Goal: Participate in discussion: Engage in conversation with other users on a specific topic

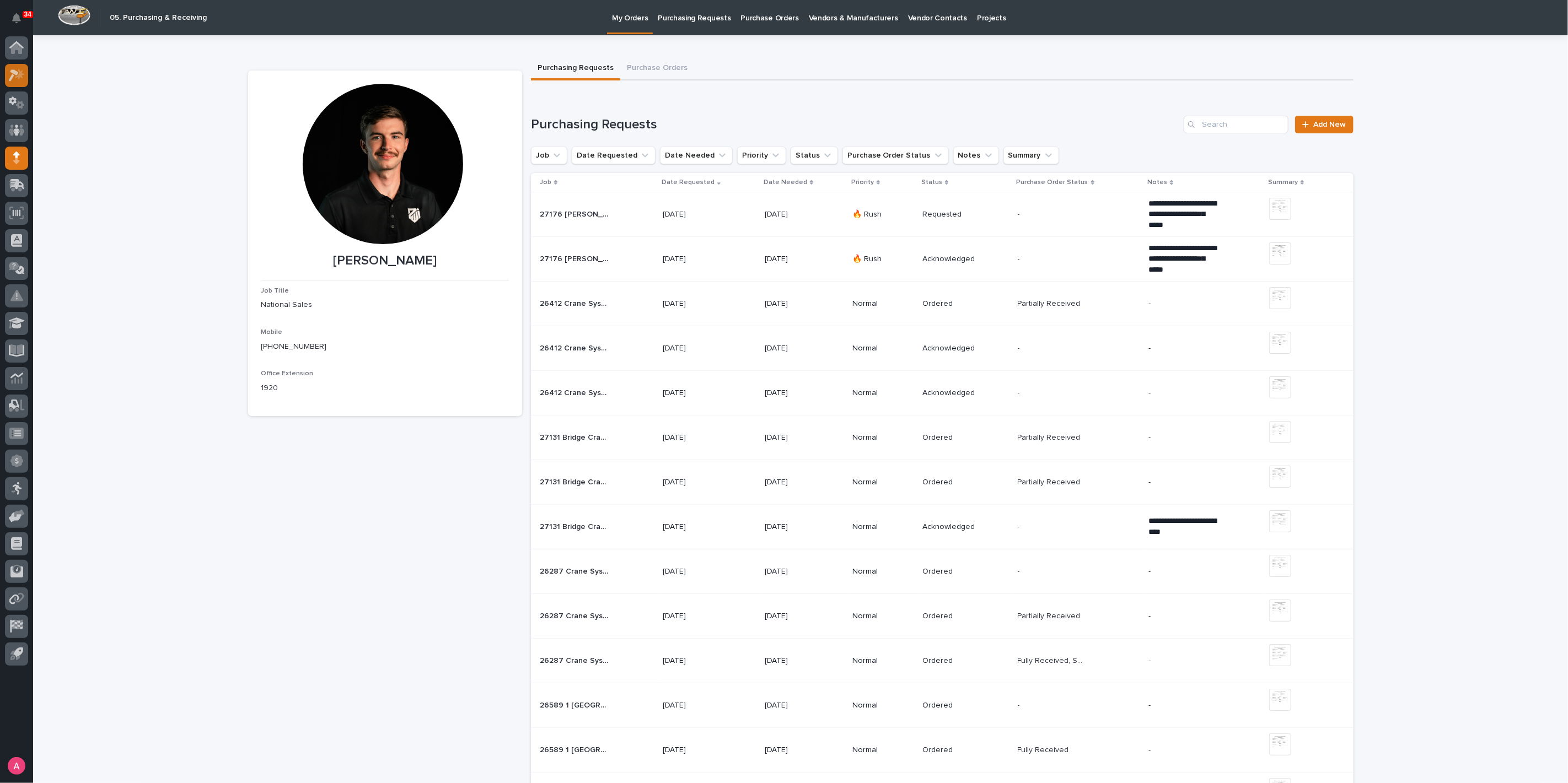
click at [7, 73] on div at bounding box center [16, 75] width 23 height 23
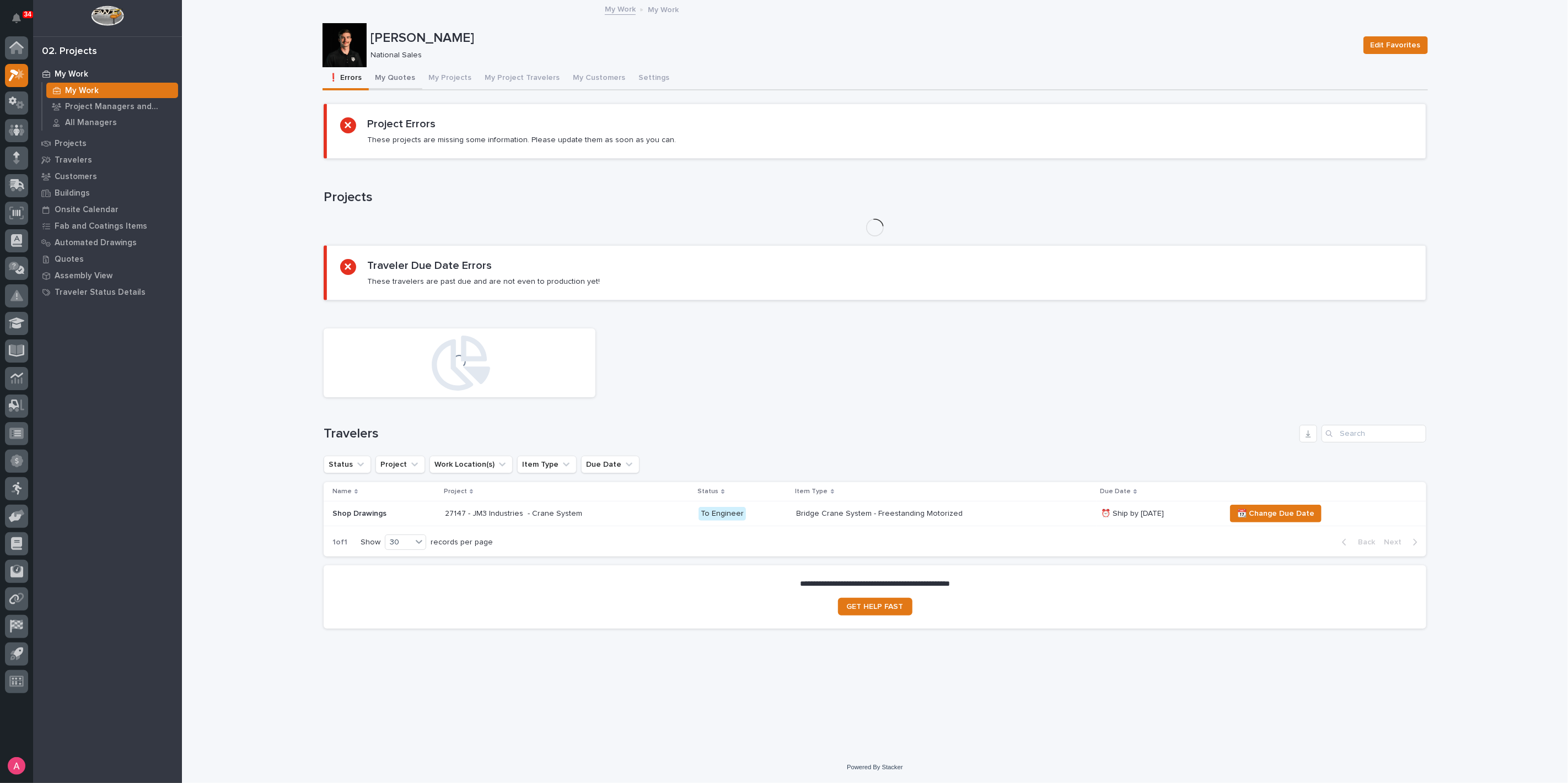
click at [392, 78] on button "My Quotes" at bounding box center [396, 79] width 54 height 23
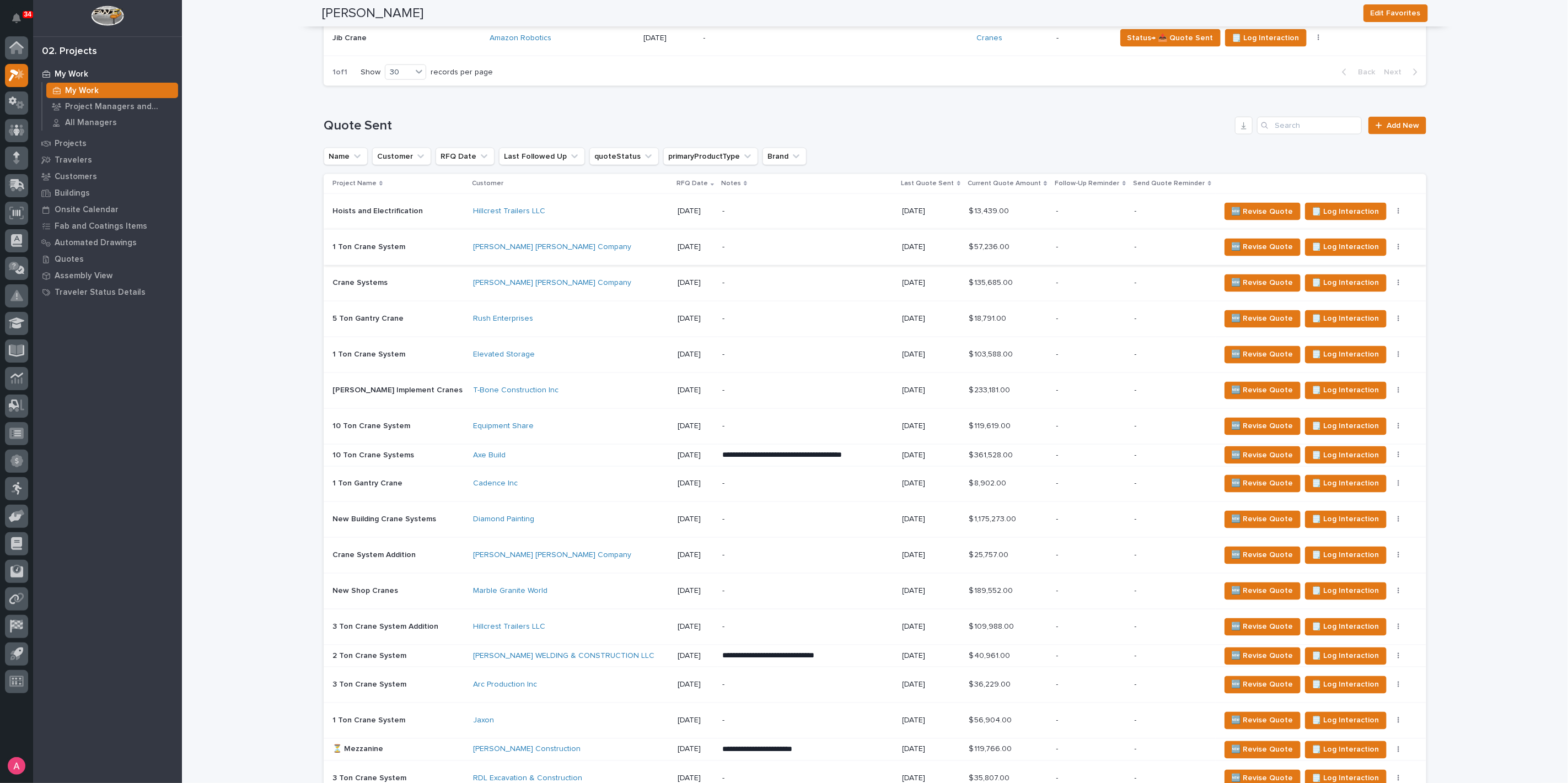
scroll to position [1347, 0]
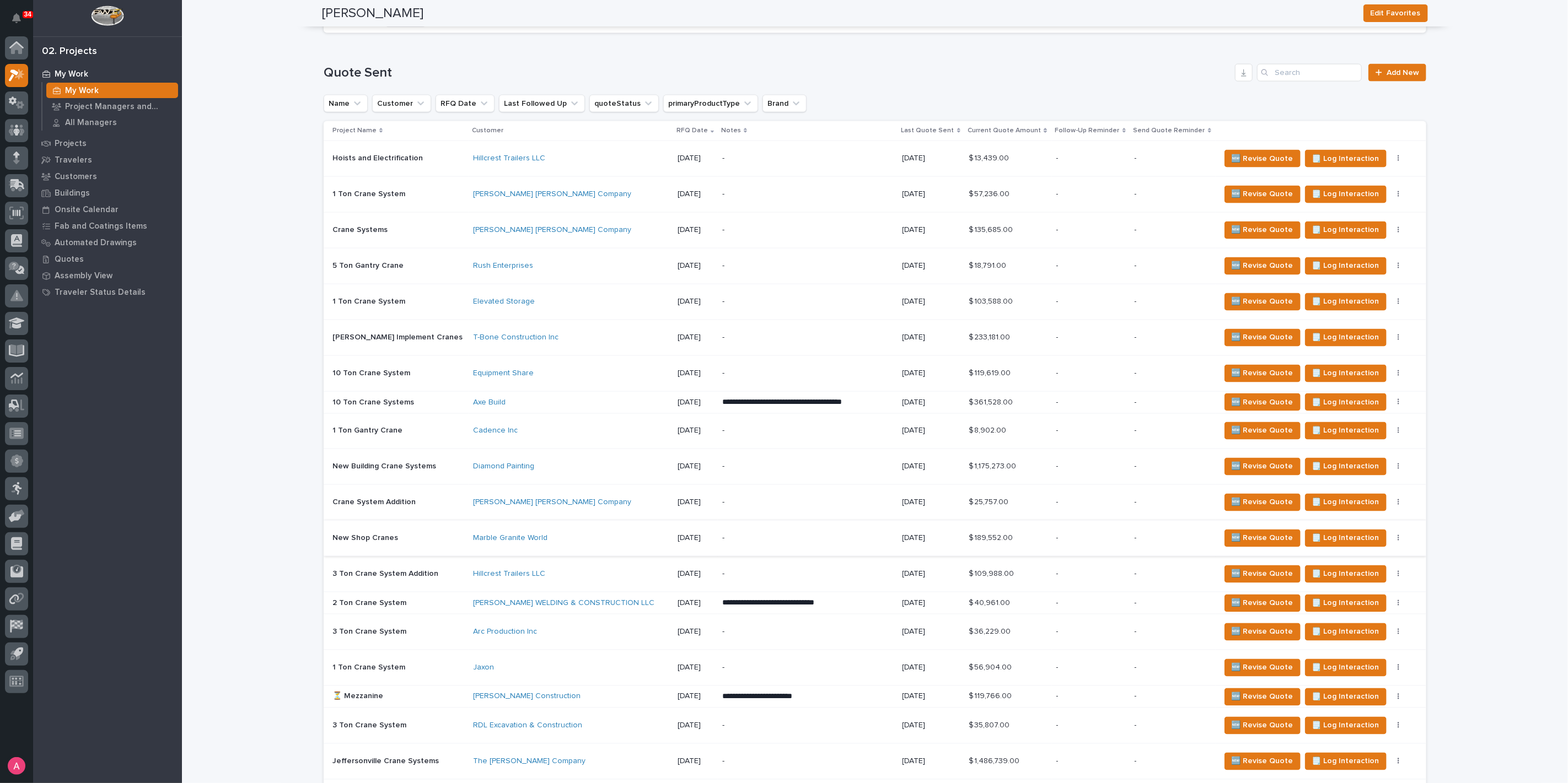
click at [1398, 535] on icon "button" at bounding box center [1399, 538] width 2 height 8
click at [1076, 534] on p "-" at bounding box center [1091, 538] width 69 height 9
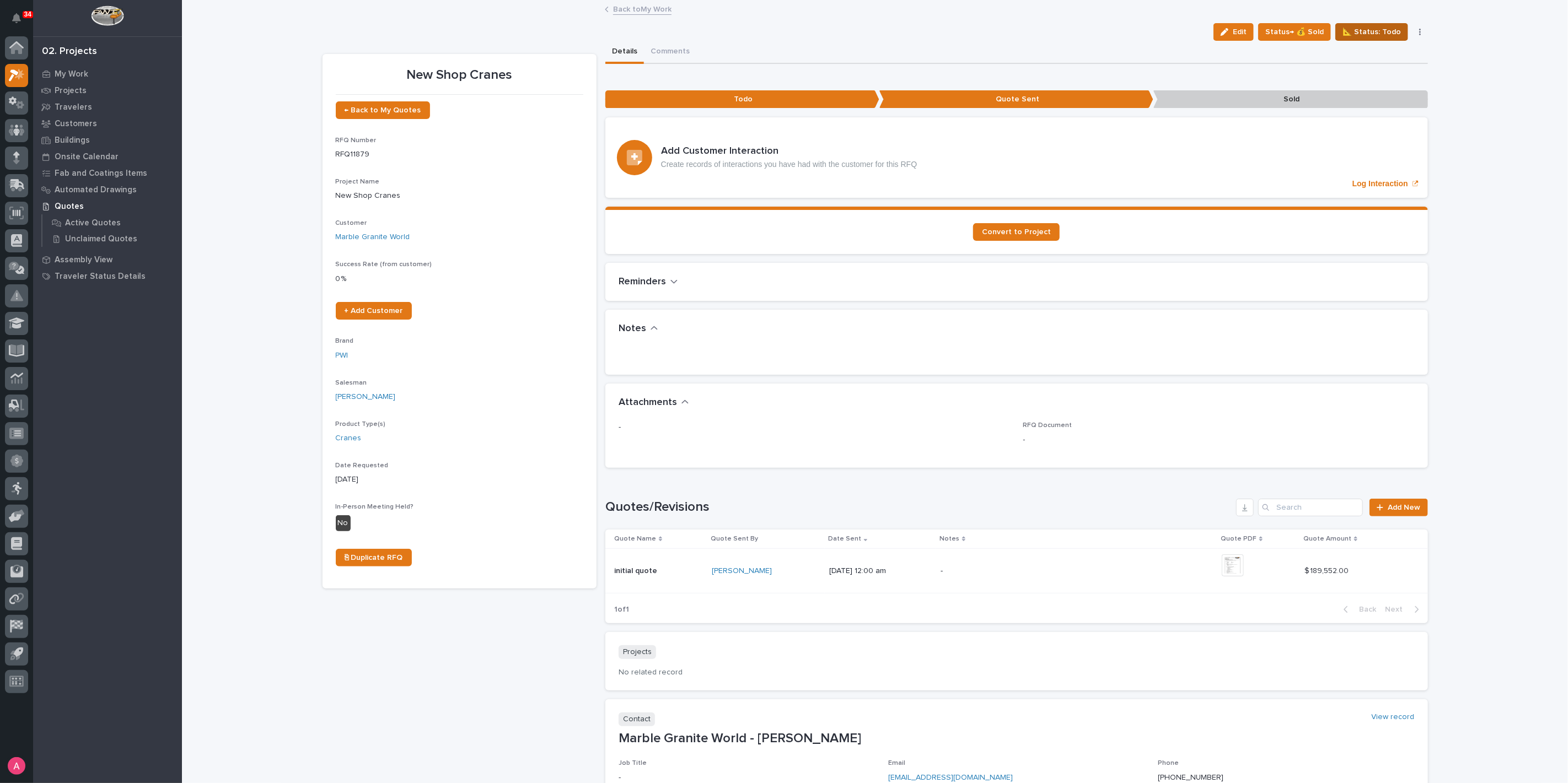
click at [1390, 32] on span "📐 Status: Todo" at bounding box center [1372, 32] width 58 height 13
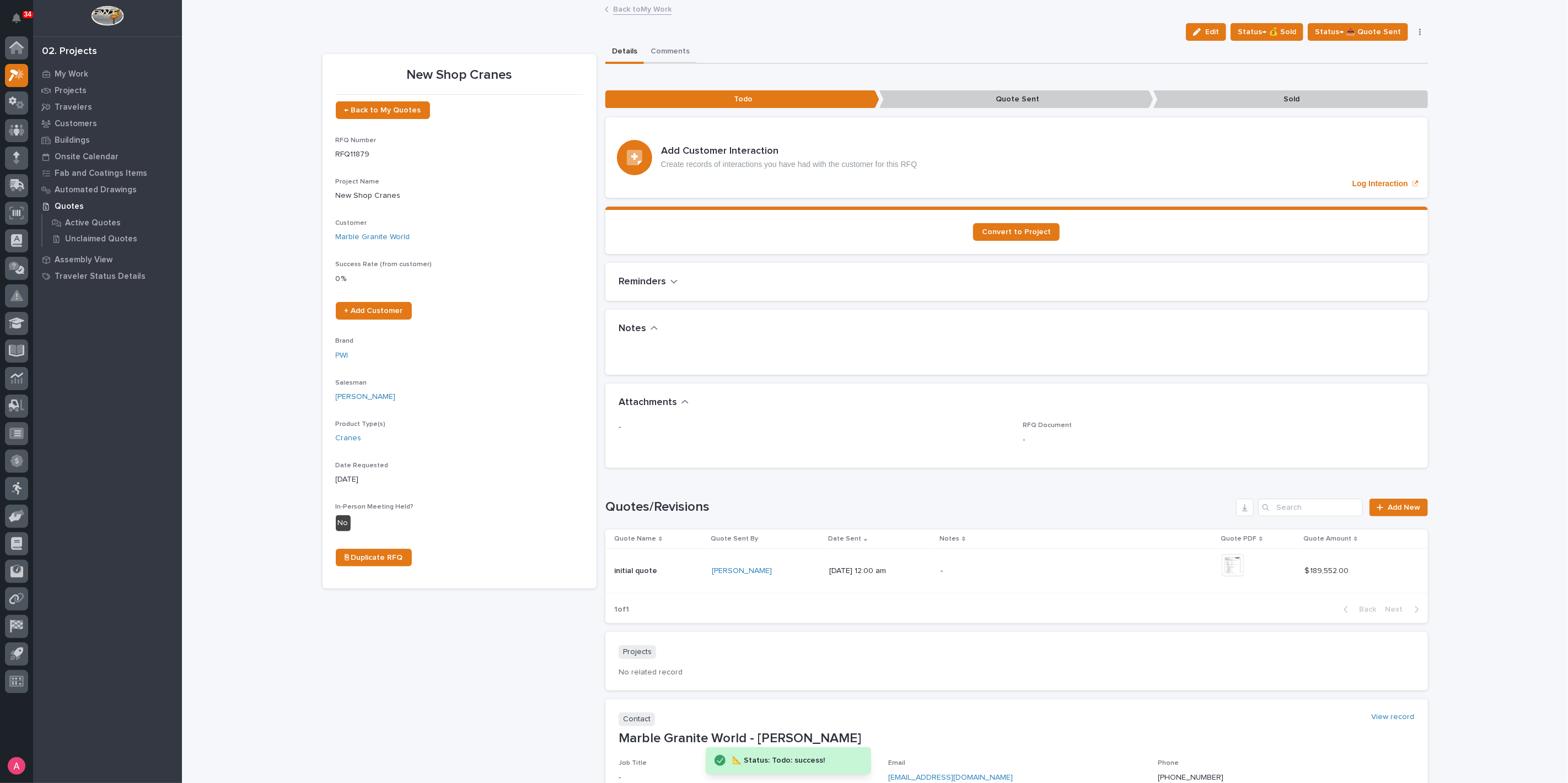
click at [671, 55] on button "Comments" at bounding box center [670, 52] width 52 height 23
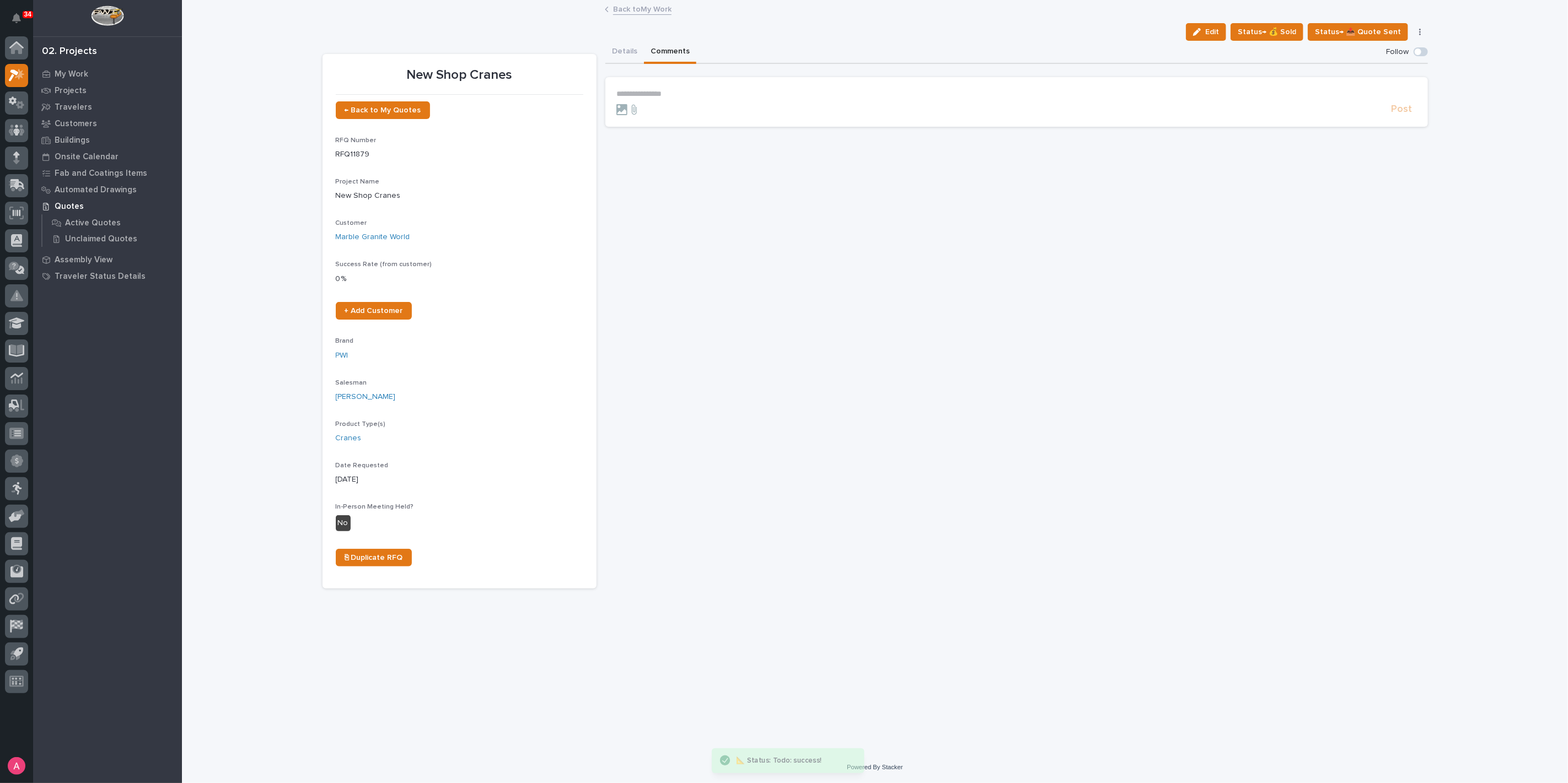
click at [681, 89] on p "**********" at bounding box center [1017, 94] width 800 height 9
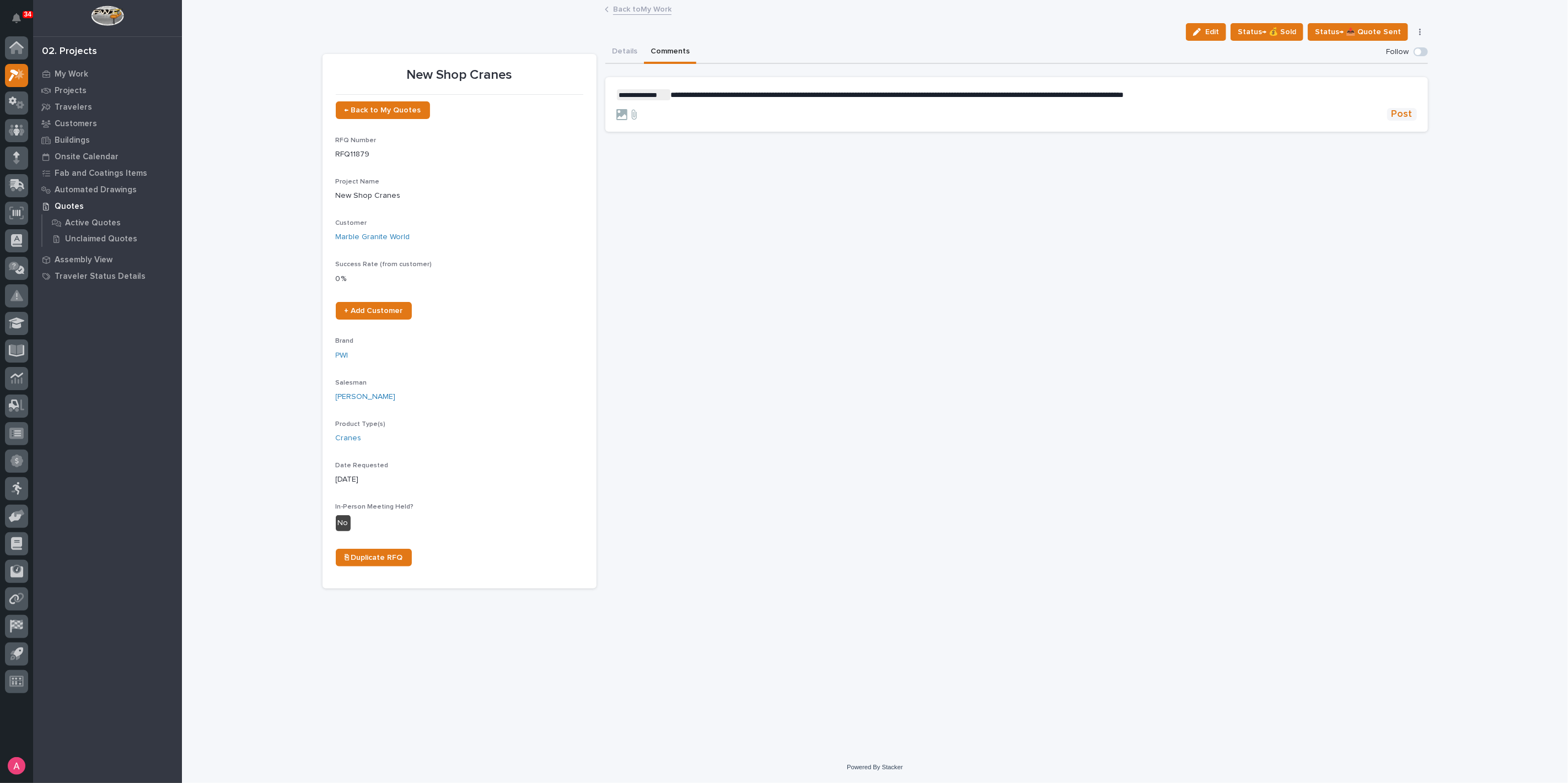
click at [1407, 111] on span "Post" at bounding box center [1402, 114] width 21 height 13
